Goal: Task Accomplishment & Management: Manage account settings

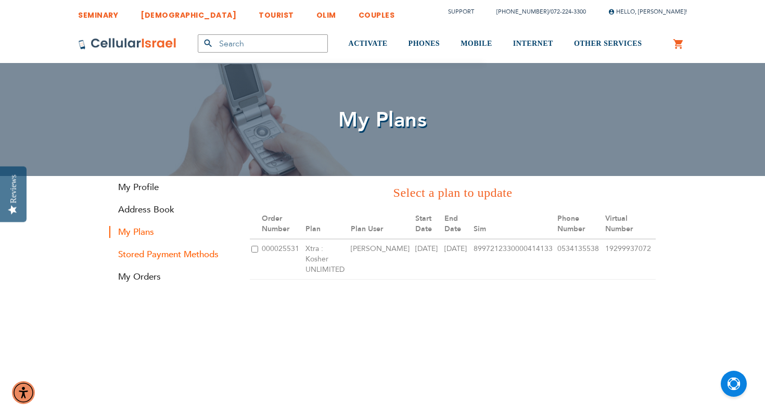
type input "[EMAIL_ADDRESS][DOMAIN_NAME]"
click at [134, 254] on link "Stored Payment Methods" at bounding box center [171, 254] width 125 height 12
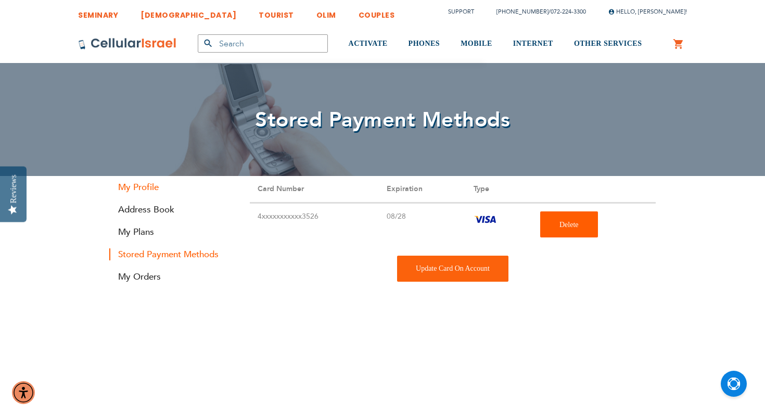
type input "[EMAIL_ADDRESS][DOMAIN_NAME]"
click at [131, 187] on link "My Profile" at bounding box center [171, 187] width 125 height 12
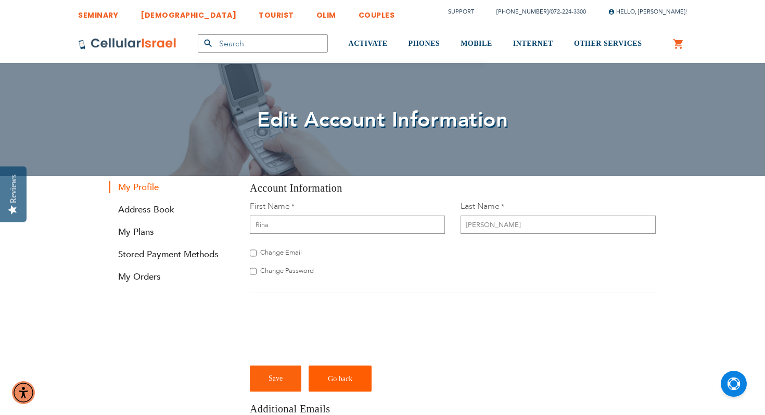
type input "[EMAIL_ADDRESS][DOMAIN_NAME]"
click at [251, 252] on input "Change Email" at bounding box center [253, 253] width 7 height 10
checkbox input "true"
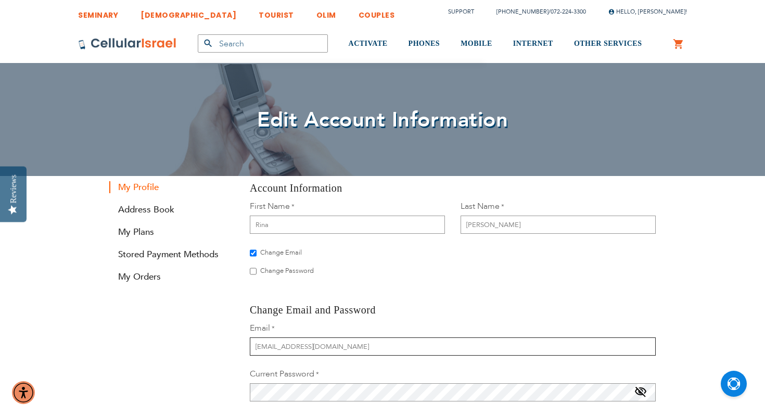
click at [271, 345] on input "[EMAIL_ADDRESS][DOMAIN_NAME]" at bounding box center [453, 346] width 406 height 18
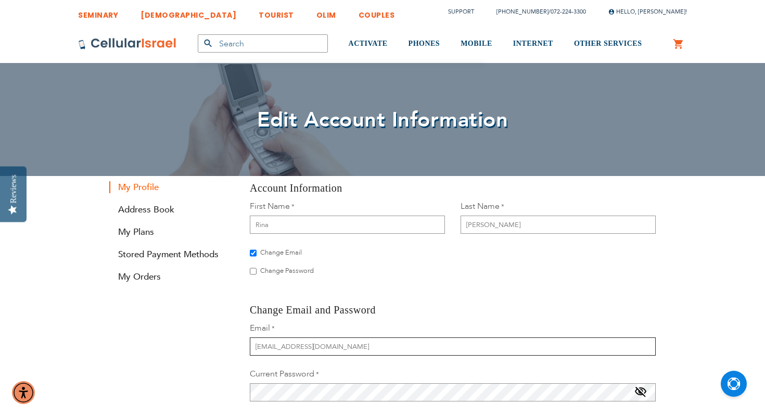
click at [271, 345] on input "[EMAIL_ADDRESS][DOMAIN_NAME]" at bounding box center [453, 346] width 406 height 18
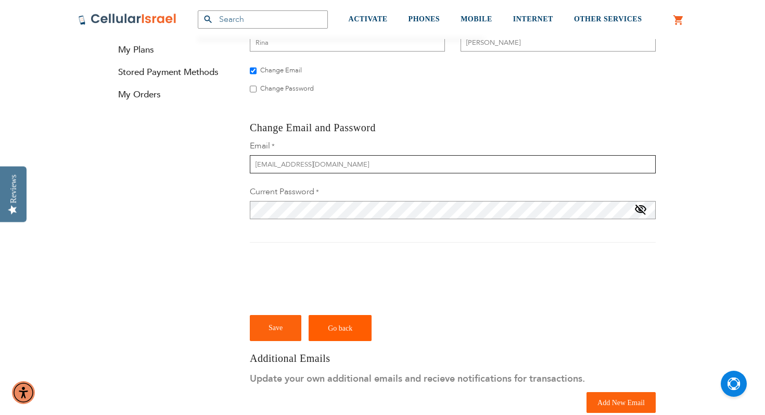
scroll to position [186, 0]
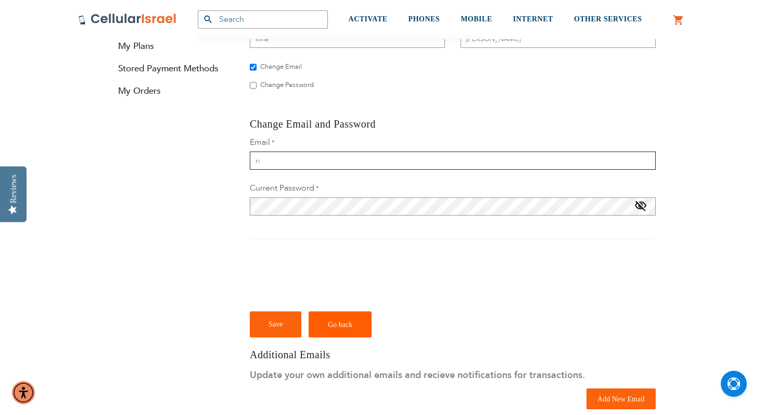
type input "r"
type input "R"
click at [321, 326] on link "Go back" at bounding box center [339, 324] width 63 height 26
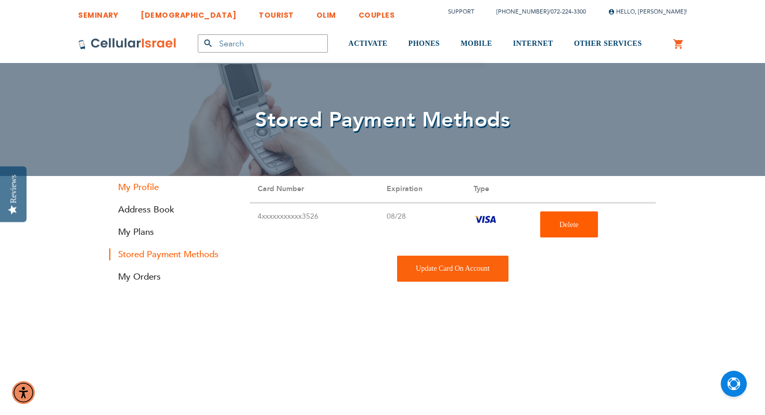
type input "[EMAIL_ADDRESS][DOMAIN_NAME]"
click at [136, 188] on link "My Profile" at bounding box center [171, 187] width 125 height 12
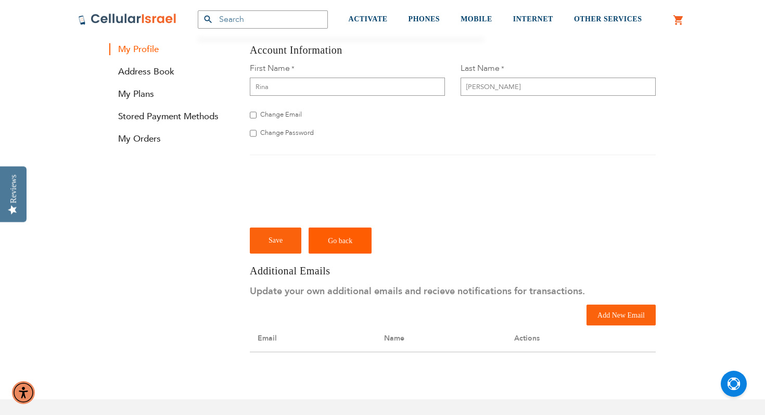
scroll to position [147, 0]
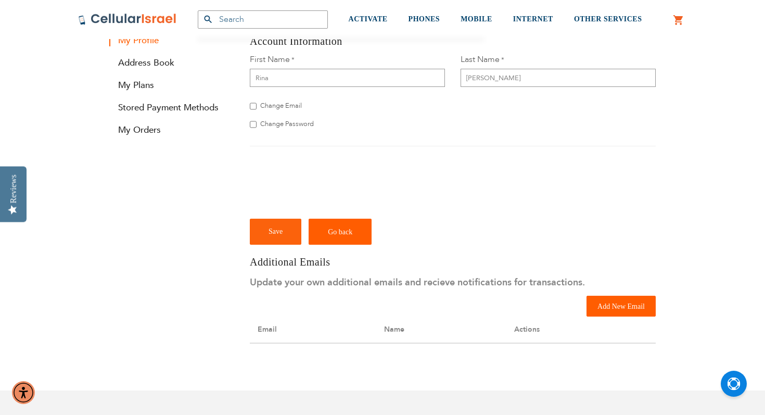
type input "[EMAIL_ADDRESS][DOMAIN_NAME]"
click at [611, 305] on span "Add New Email" at bounding box center [620, 306] width 47 height 8
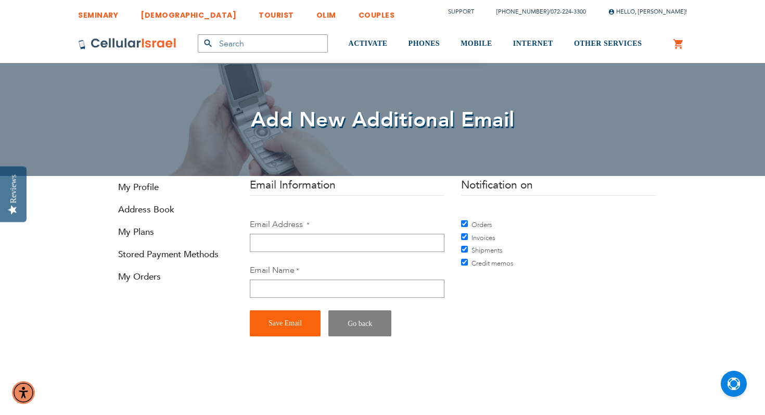
type input "[EMAIL_ADDRESS][DOMAIN_NAME]"
click at [310, 241] on input "Email Address" at bounding box center [347, 243] width 195 height 18
type input "[EMAIL_ADDRESS][DOMAIN_NAME]"
type input "[PERSON_NAME]"
click at [297, 323] on span "Save Email" at bounding box center [284, 323] width 33 height 8
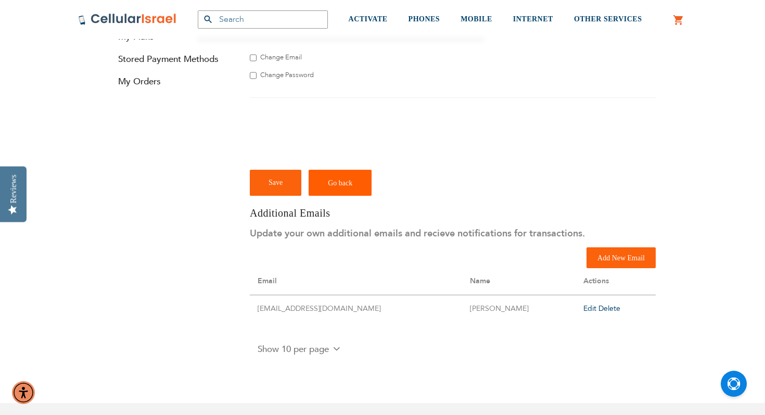
scroll to position [272, 0]
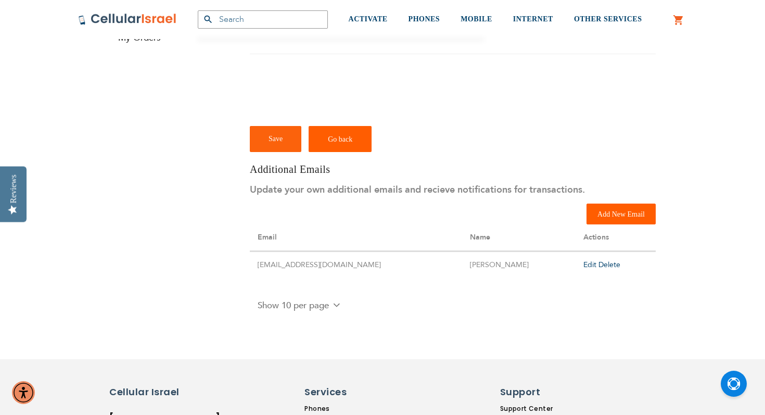
type input "[EMAIL_ADDRESS][DOMAIN_NAME]"
click at [613, 218] on span "Add New Email" at bounding box center [620, 214] width 47 height 8
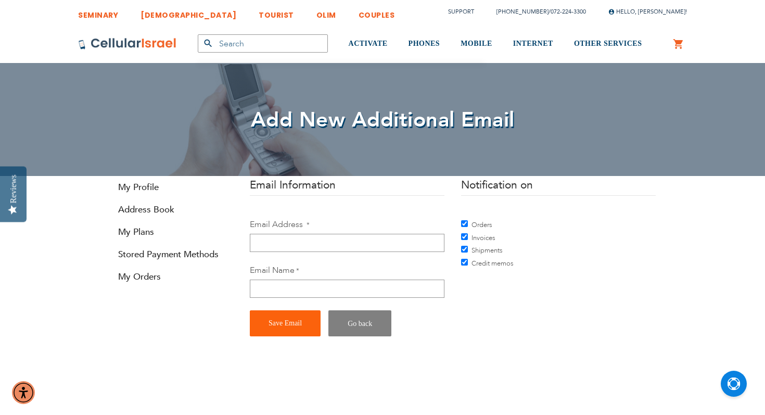
type input "[EMAIL_ADDRESS][DOMAIN_NAME]"
click at [409, 245] on input "Email Address" at bounding box center [347, 243] width 195 height 18
type input "[EMAIL_ADDRESS][DOMAIN_NAME]"
type input "[PERSON_NAME]"
click at [288, 330] on button "Save Email" at bounding box center [285, 323] width 71 height 26
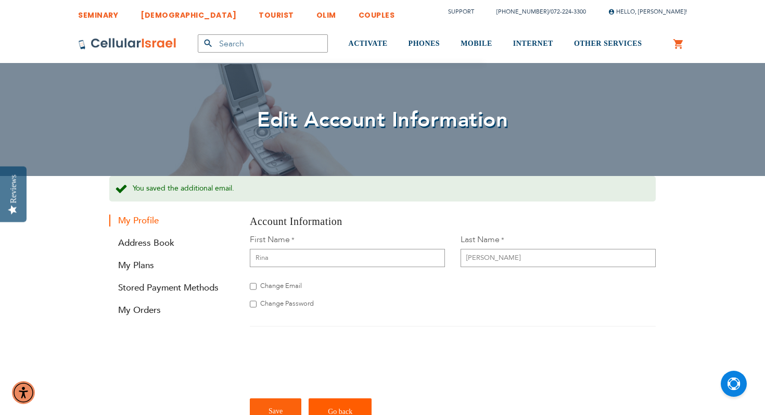
type input "[EMAIL_ADDRESS][DOMAIN_NAME]"
click at [254, 285] on input "Change Email" at bounding box center [253, 286] width 7 height 10
checkbox input "true"
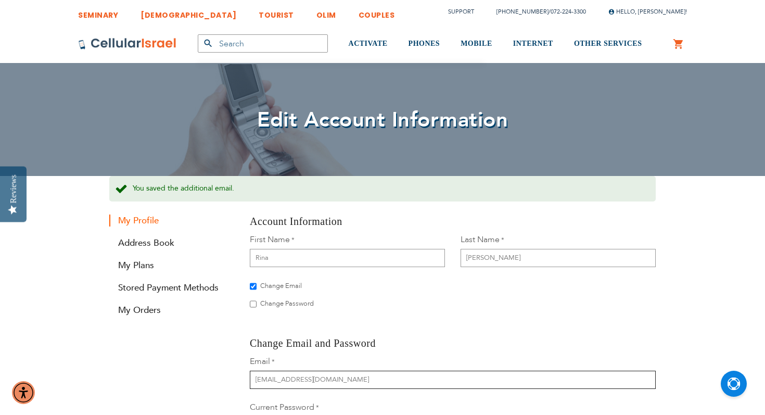
click at [273, 378] on input "[EMAIL_ADDRESS][DOMAIN_NAME]" at bounding box center [453, 379] width 406 height 18
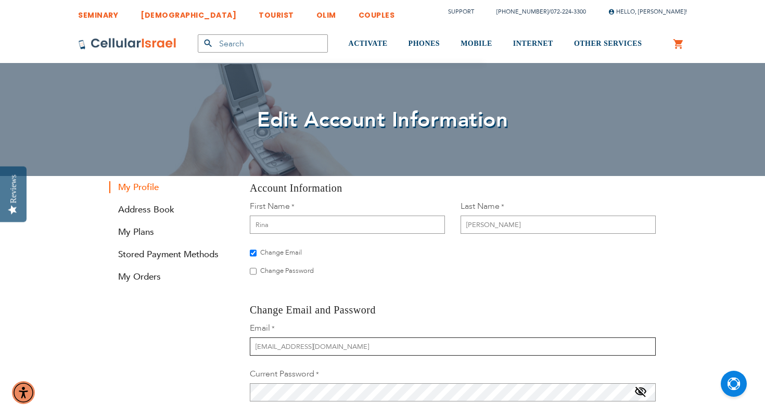
type input "[EMAIL_ADDRESS][DOMAIN_NAME]"
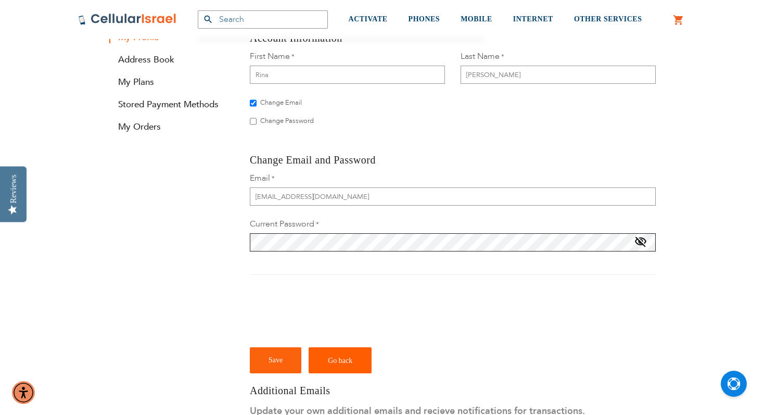
scroll to position [194, 0]
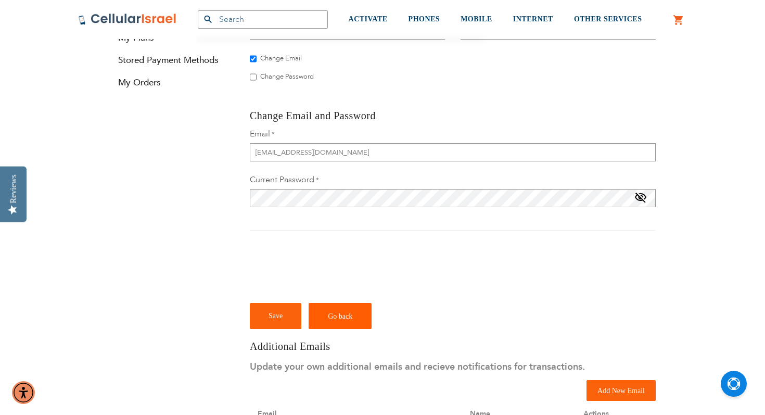
click at [639, 200] on span at bounding box center [640, 199] width 12 height 17
checkbox input "true"
click at [267, 314] on button "Save" at bounding box center [275, 316] width 51 height 26
